Goal: Information Seeking & Learning: Learn about a topic

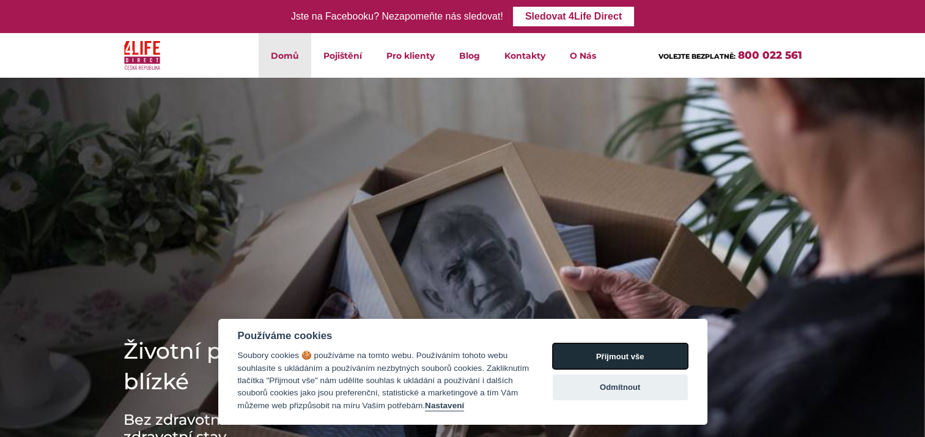
click at [647, 352] on button "Přijmout vše" at bounding box center [620, 356] width 135 height 26
checkbox input "true"
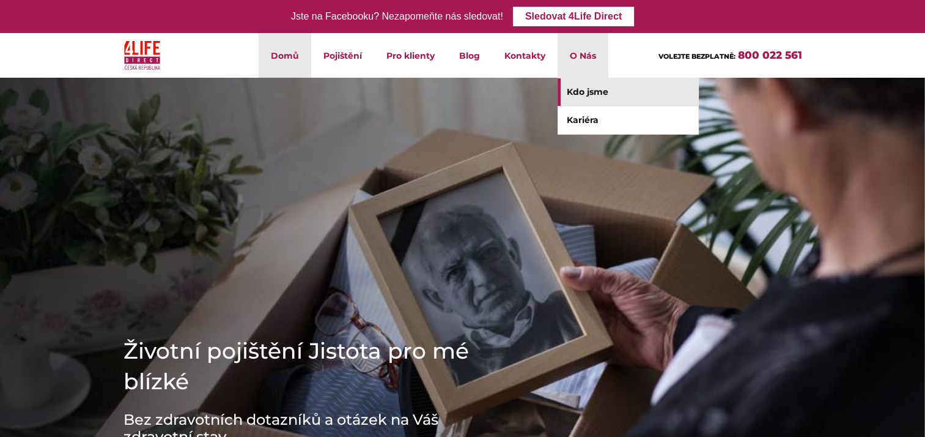
click at [586, 95] on link "Kdo jsme" at bounding box center [628, 92] width 141 height 28
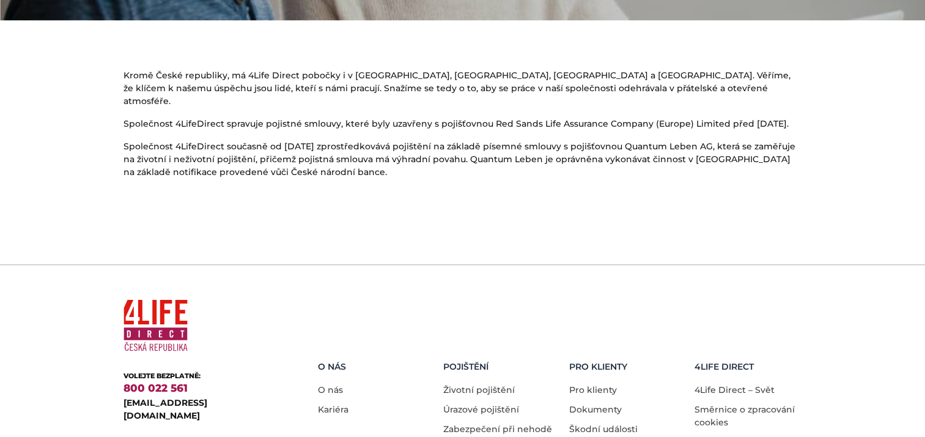
scroll to position [797, 0]
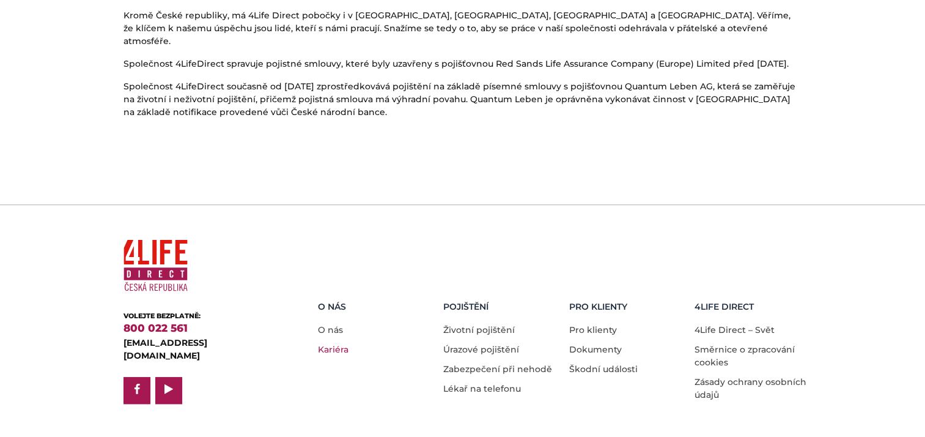
click at [327, 344] on link "Kariéra" at bounding box center [333, 349] width 31 height 11
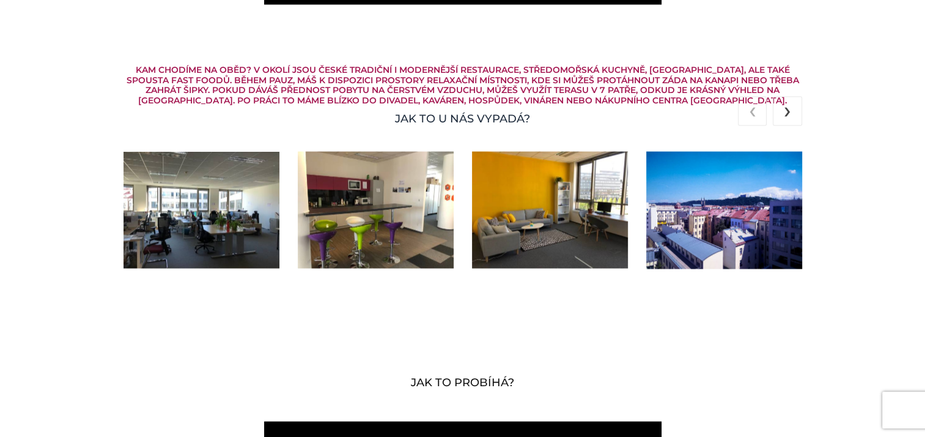
scroll to position [2446, 0]
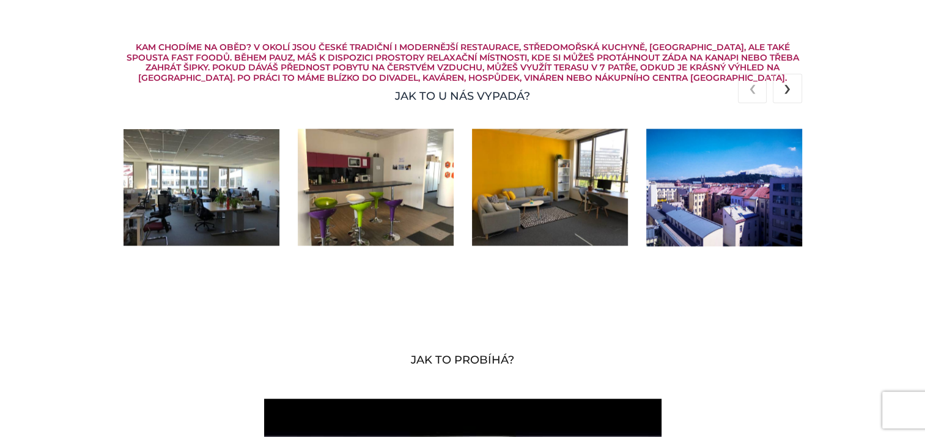
click at [174, 191] on img at bounding box center [202, 187] width 156 height 117
click at [188, 189] on img at bounding box center [202, 187] width 156 height 117
click at [203, 188] on img at bounding box center [202, 187] width 156 height 117
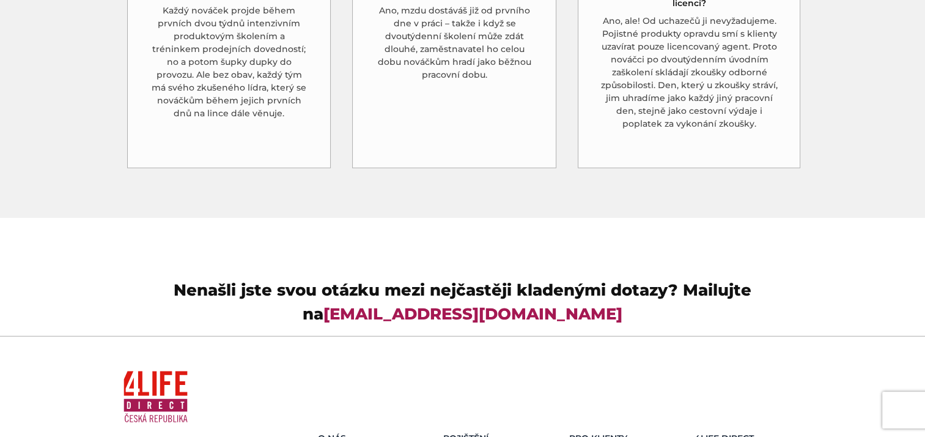
scroll to position [3615, 0]
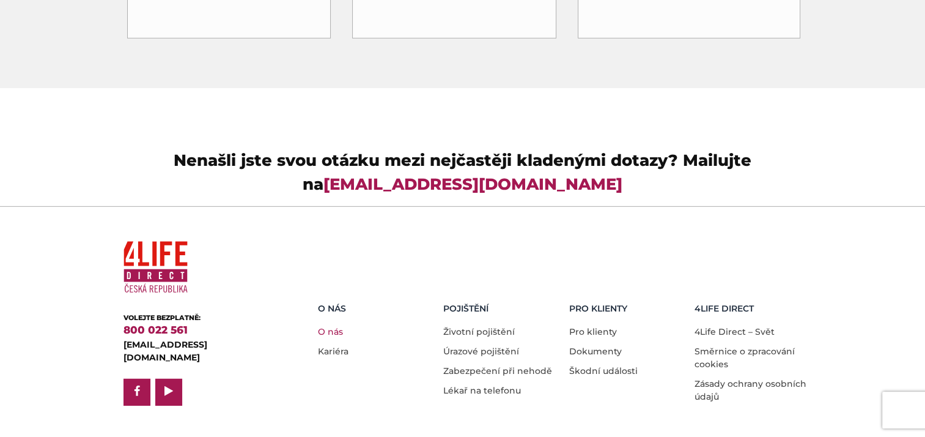
click at [333, 326] on link "O nás" at bounding box center [330, 331] width 25 height 11
